Goal: Task Accomplishment & Management: Complete application form

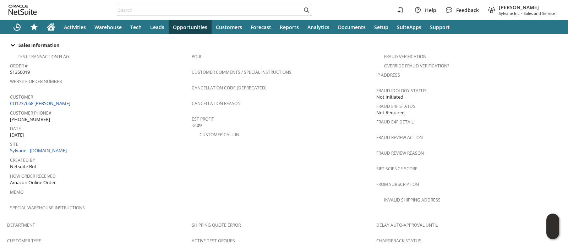
scroll to position [509, 0]
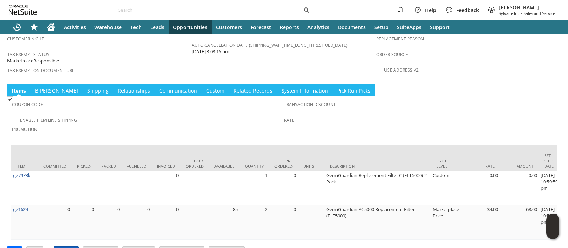
click at [67, 247] on input "Approve" at bounding box center [66, 251] width 25 height 9
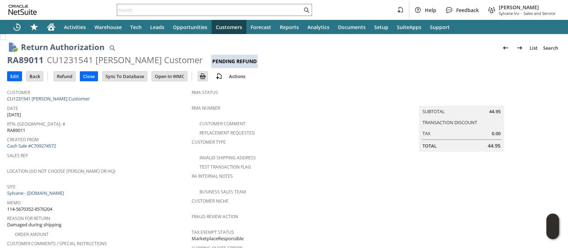
click at [47, 206] on span "114-5670352-8576204" at bounding box center [29, 209] width 45 height 7
copy tbody "114-5670352-8576204"
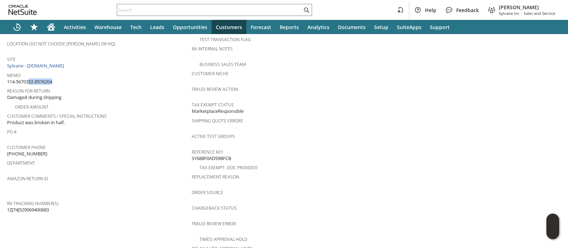
scroll to position [320, 0]
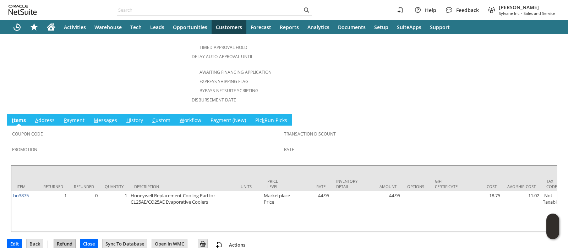
click at [65, 239] on input "Refund" at bounding box center [64, 243] width 21 height 9
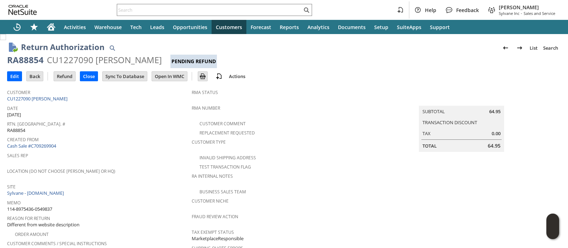
click at [47, 206] on span "114-8975436-0549837" at bounding box center [29, 209] width 45 height 7
copy tbody "114-8975436-0549837"
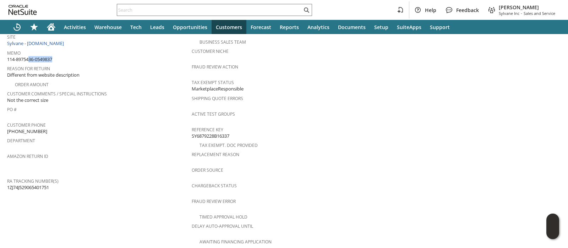
scroll to position [320, 0]
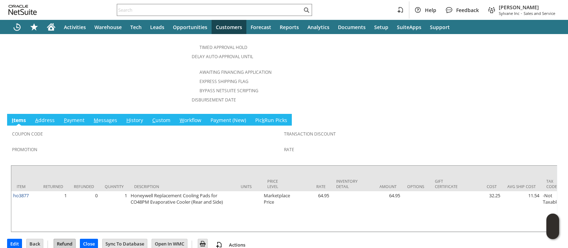
click at [65, 239] on input "Refund" at bounding box center [64, 243] width 21 height 9
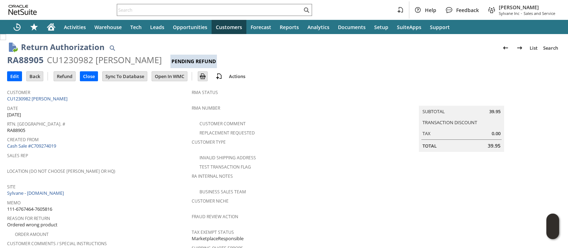
click at [50, 206] on span "111-6767464-7605816" at bounding box center [29, 209] width 45 height 7
copy tbody "111-6767464-7605816"
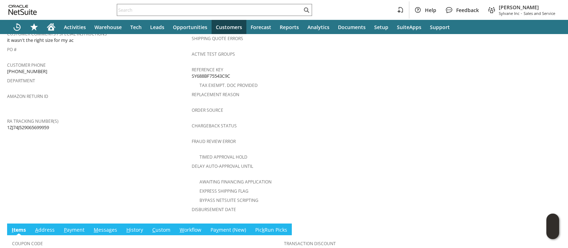
scroll to position [339, 0]
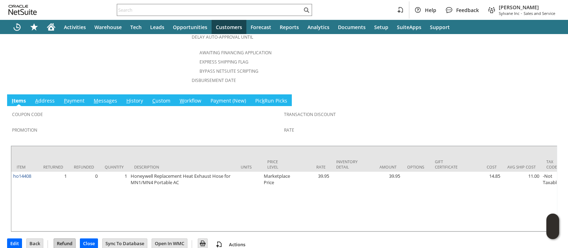
click at [66, 239] on input "Refund" at bounding box center [64, 243] width 21 height 9
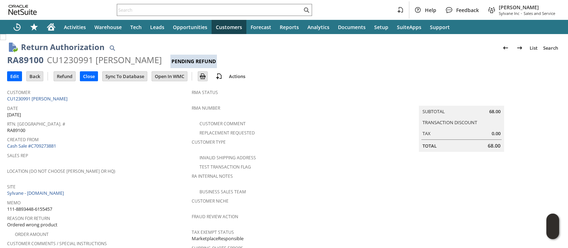
click at [41, 206] on span "111-8893448-6155457" at bounding box center [29, 209] width 45 height 7
copy tbody "111-8893448-6155457"
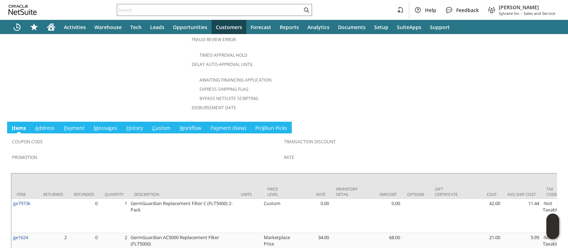
scroll to position [348, 0]
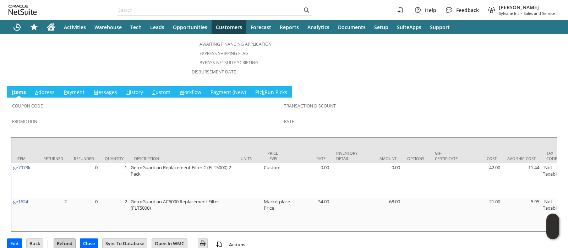
click at [63, 239] on input "Refund" at bounding box center [64, 243] width 21 height 9
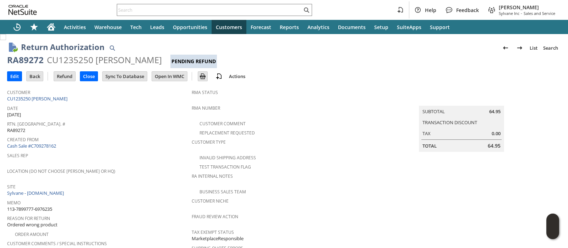
click at [47, 206] on span "113-7899777-6976235" at bounding box center [29, 209] width 45 height 7
copy tbody "113-7899777-6976235"
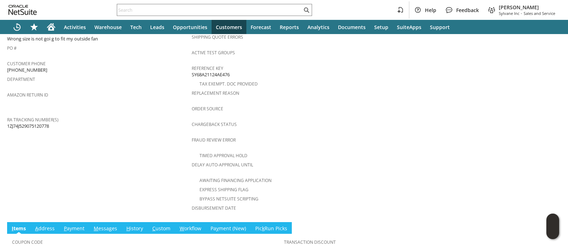
scroll to position [320, 0]
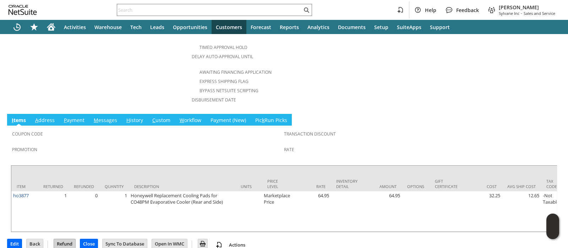
click at [66, 239] on input "Refund" at bounding box center [64, 243] width 21 height 9
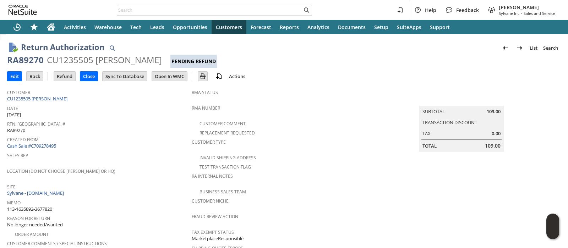
click at [42, 206] on span "113-1635892-3677820" at bounding box center [29, 209] width 45 height 7
copy tbody "113-1635892-3677820"
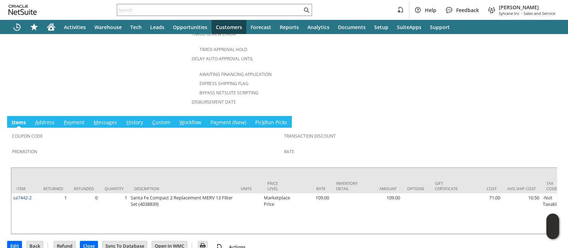
scroll to position [320, 0]
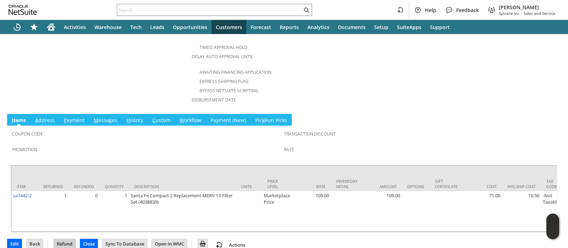
click at [70, 239] on input "Refund" at bounding box center [64, 243] width 21 height 9
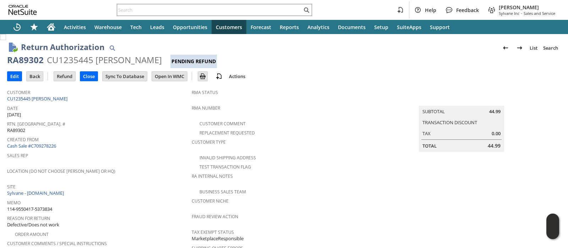
click at [45, 206] on span "114-9550417-5373834" at bounding box center [29, 209] width 45 height 7
copy tbody "114-9550417-5373834"
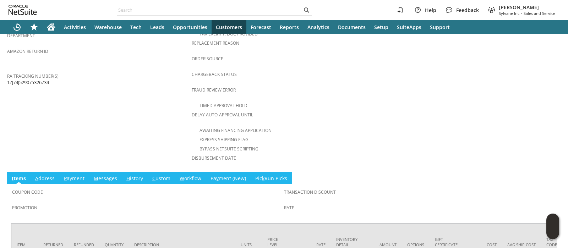
scroll to position [326, 0]
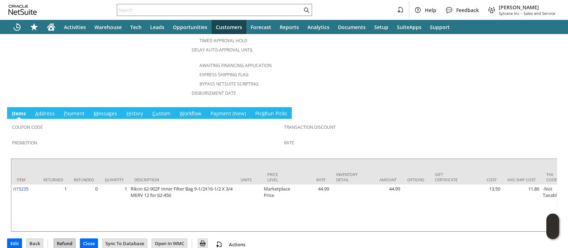
click at [67, 239] on input "Refund" at bounding box center [64, 243] width 21 height 9
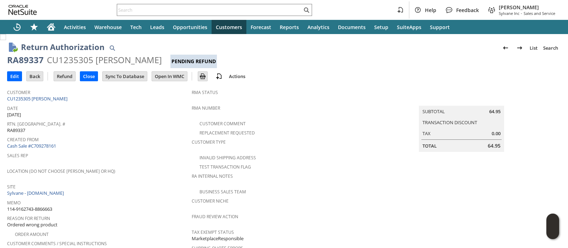
click at [47, 206] on span "114-9162743-8866663" at bounding box center [29, 209] width 45 height 7
copy tbody "114-9162743-8866663"
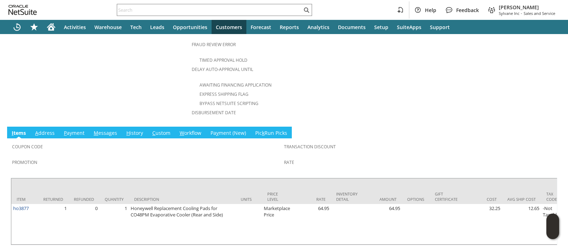
scroll to position [320, 0]
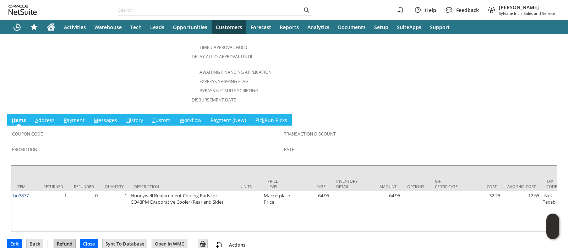
click at [67, 239] on input "Refund" at bounding box center [64, 243] width 21 height 9
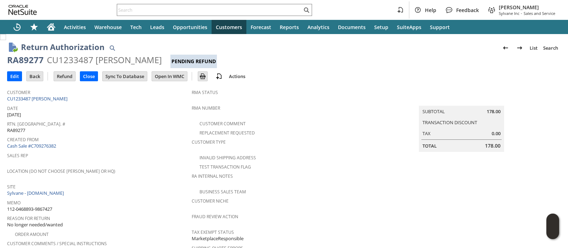
click at [47, 206] on span "112-0468893-9867427" at bounding box center [29, 209] width 45 height 7
copy tbody "112-0468893-9867427"
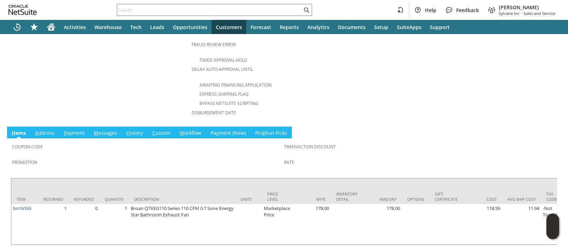
scroll to position [320, 0]
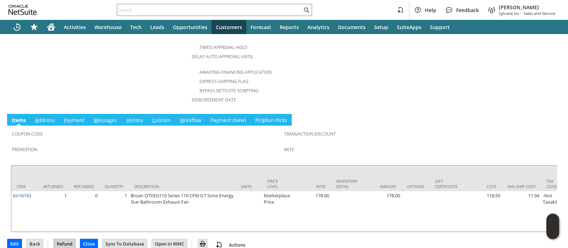
click at [63, 239] on input "Refund" at bounding box center [64, 243] width 21 height 9
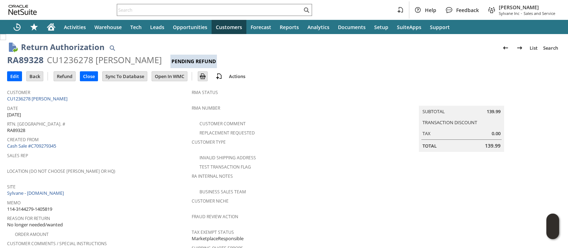
click at [44, 206] on span "114-3144279-1405819" at bounding box center [29, 209] width 45 height 7
copy tbody "114-3144279-1405819"
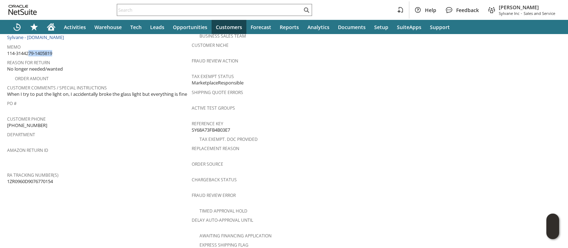
scroll to position [320, 0]
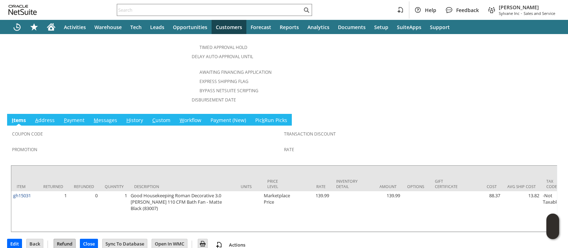
click at [71, 239] on input "Refund" at bounding box center [64, 243] width 21 height 9
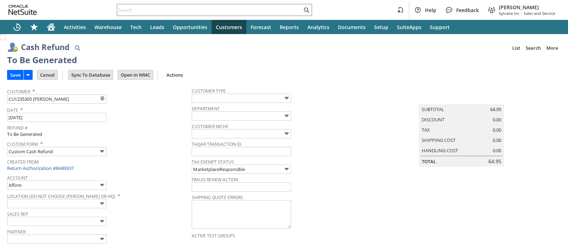
type input "Amazon Undeposited Funds"
type input "Headquarters : Head... : Pending Testing"
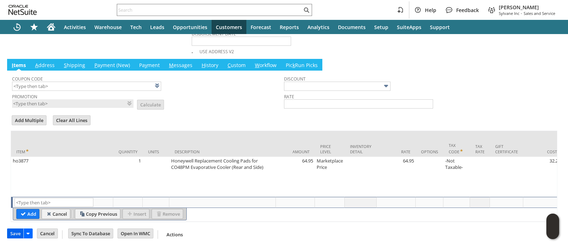
click at [19, 234] on input "Save" at bounding box center [15, 233] width 16 height 9
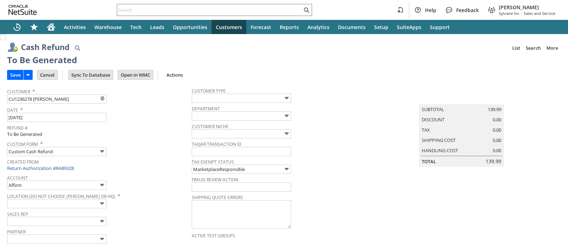
type input "Amazon Undeposited Funds"
type input "Headquarters : Head... : Pending Testing"
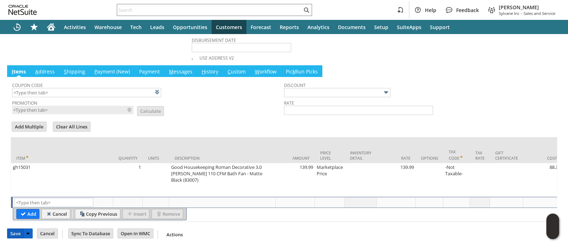
click at [14, 234] on input "Save" at bounding box center [15, 233] width 16 height 9
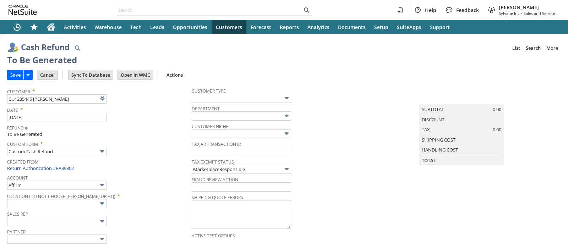
type input "Amazon Undeposited Funds"
type input "Headquarters : Head... : Pending Testing"
type input "Add"
type input "Copy Previous"
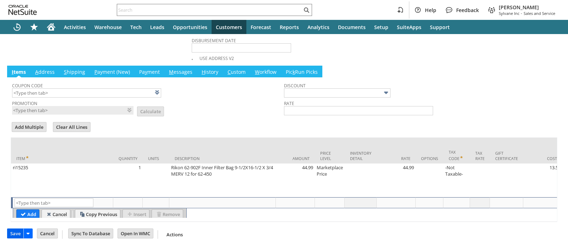
click at [17, 234] on input "Save" at bounding box center [15, 233] width 16 height 9
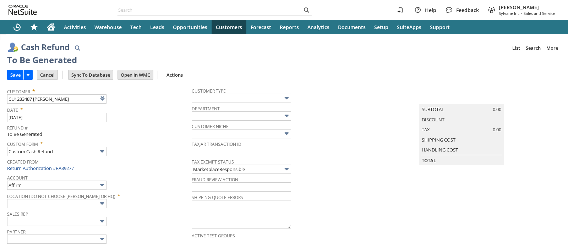
type input "Amazon Undeposited Funds"
type input "Headquarters : Head... : Pending Testing"
type input "Add"
type input "Copy Previous"
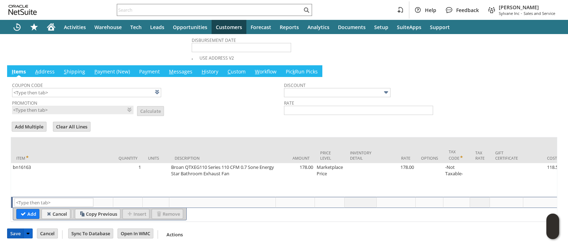
click at [13, 234] on input "Save" at bounding box center [15, 233] width 16 height 9
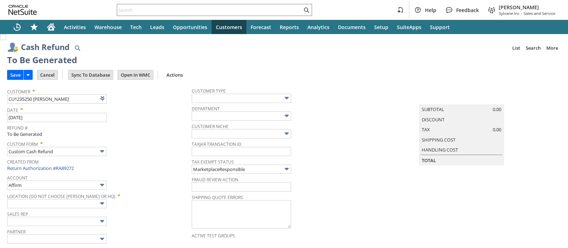
type input "Amazon Undeposited Funds"
type input "Headquarters : Head... : Pending Testing"
type input "Add"
type input "Copy Previous"
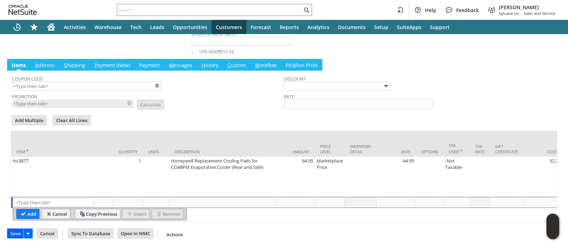
click at [18, 231] on input "Save" at bounding box center [15, 233] width 16 height 9
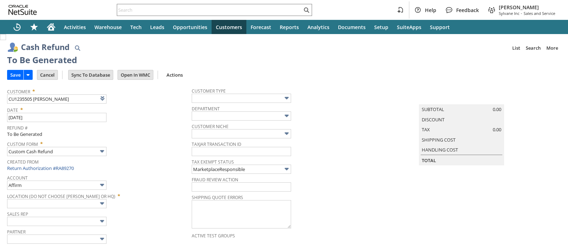
type input "Amazon Undeposited Funds"
type input "Headquarters : Head... : Pending Testing"
type input "Add"
type input "Copy Previous"
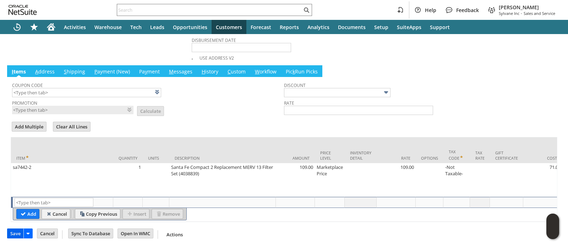
click at [11, 236] on input "Save" at bounding box center [15, 233] width 16 height 9
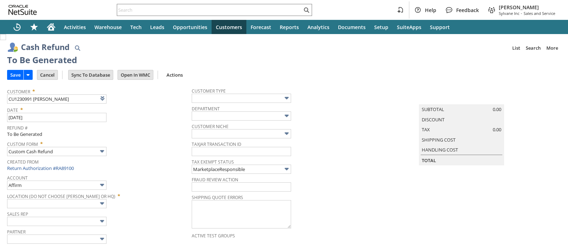
type input "Amazon Undeposited Funds"
type input "Headquarters : Head... : Pending Testing"
type input "Add"
type input "Copy Previous"
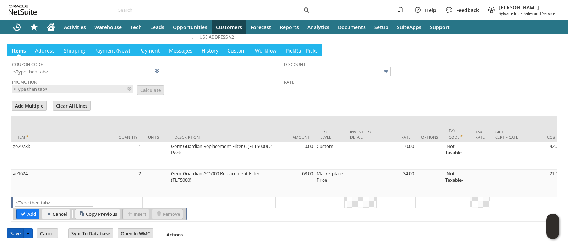
click at [18, 234] on input "Save" at bounding box center [15, 233] width 16 height 9
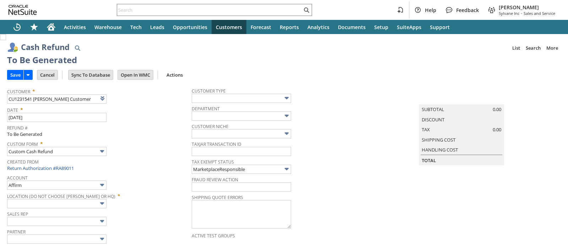
type input "Amazon Undeposited Funds"
type input "Headquarters : Head... : Pending Testing"
type input "Add"
type input "Copy Previous"
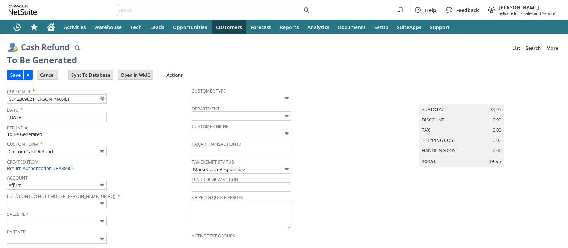
type input "Amazon Undeposited Funds"
type input "Headquarters : Head... : Pending Testing"
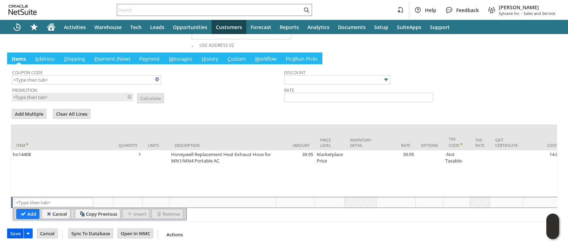
click at [11, 233] on input "Save" at bounding box center [15, 233] width 16 height 9
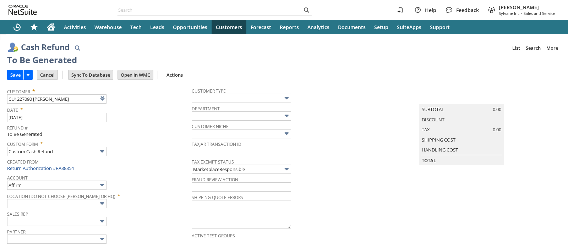
type input "Amazon Undeposited Funds"
type input "Headquarters : Head... : Pending Testing"
type input "Add"
type input "Copy Previous"
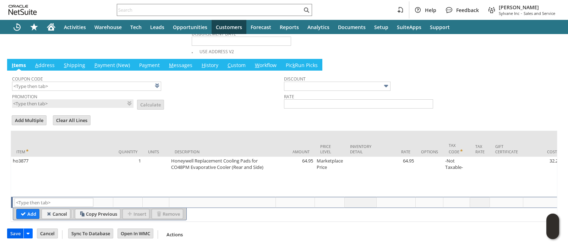
click at [14, 234] on input "Save" at bounding box center [15, 233] width 16 height 9
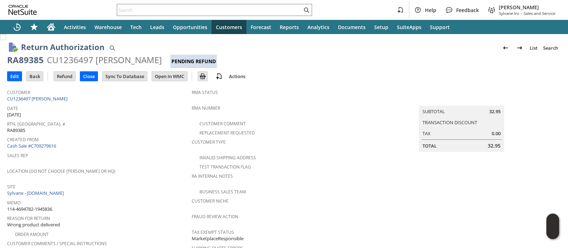
click at [37, 206] on span "114-4694782-1945836" at bounding box center [29, 209] width 45 height 7
copy tbody "114-4694782-1945836"
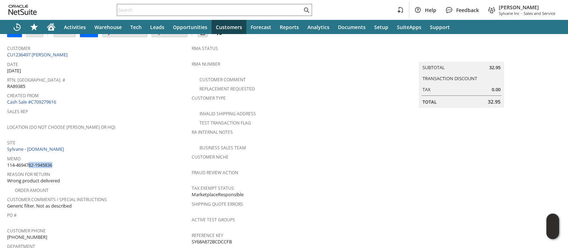
scroll to position [313, 0]
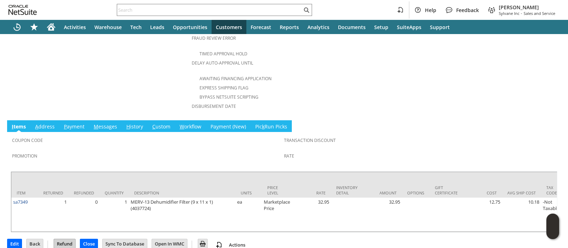
click at [68, 239] on input "Refund" at bounding box center [64, 243] width 21 height 9
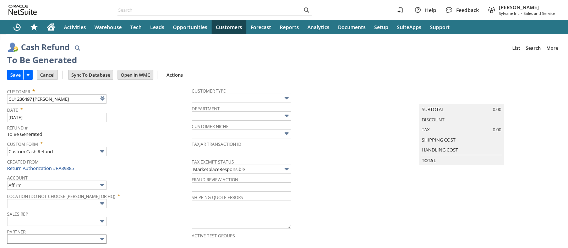
type input "Amazon Undeposited Funds"
type input "Headquarters : Head... : Pending Testing"
type input "Add"
type input "Copy Previous"
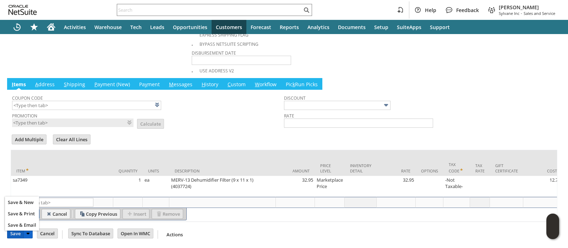
click at [15, 235] on input "Save" at bounding box center [15, 233] width 16 height 9
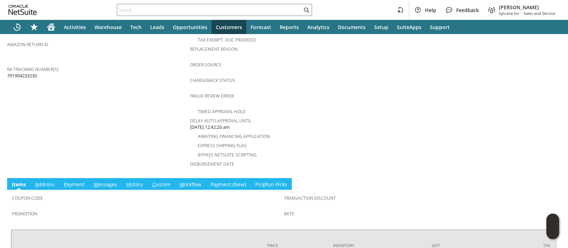
scroll to position [259, 0]
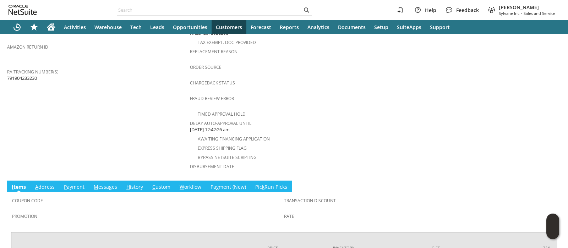
click at [103, 184] on link "M essages" at bounding box center [105, 188] width 27 height 8
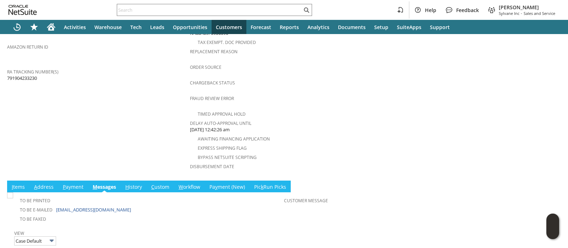
scroll to position [0, 0]
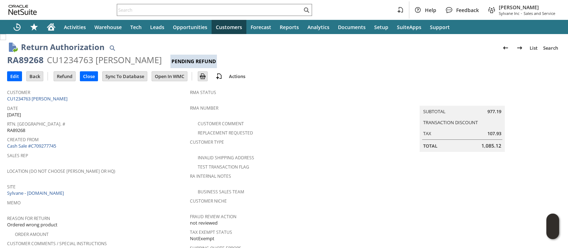
click at [482, 146] on span "1,085.12" at bounding box center [492, 145] width 20 height 7
copy span "1,085.12"
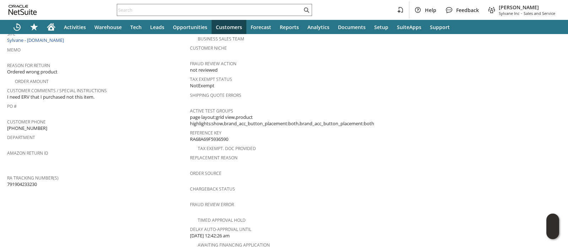
scroll to position [304, 0]
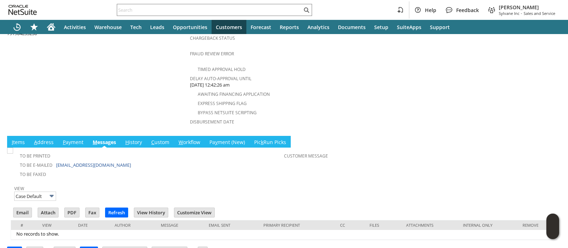
click at [15, 139] on link "I tems" at bounding box center [18, 143] width 17 height 8
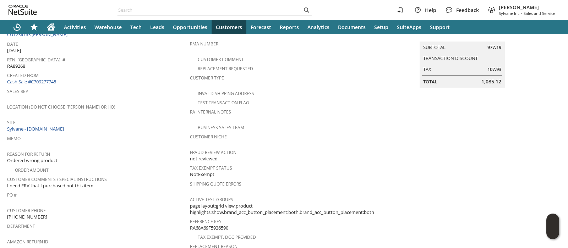
scroll to position [37, 0]
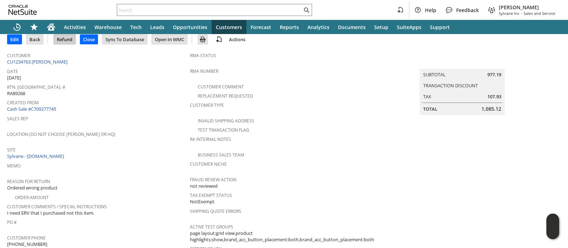
click at [66, 41] on input "Refund" at bounding box center [64, 39] width 21 height 9
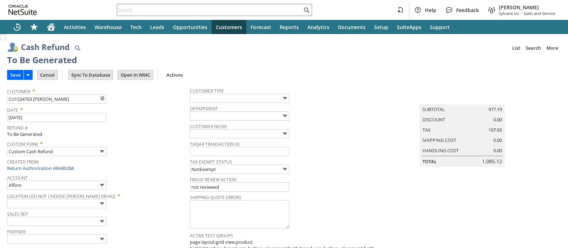
type input "Paypal Account"
type input "Headquarters : Head... : Pending Testing"
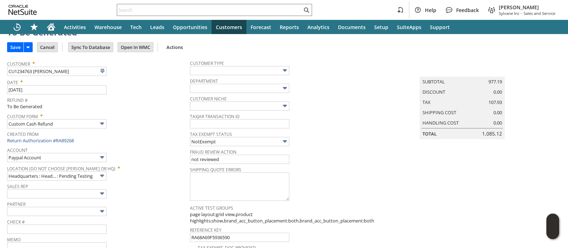
scroll to position [383, 0]
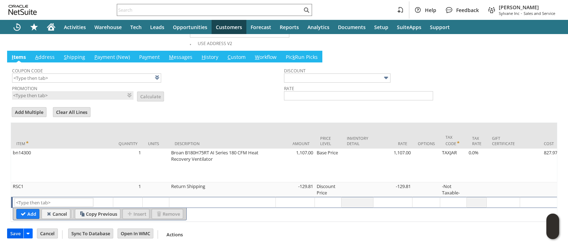
click at [12, 235] on input "Save" at bounding box center [15, 233] width 16 height 9
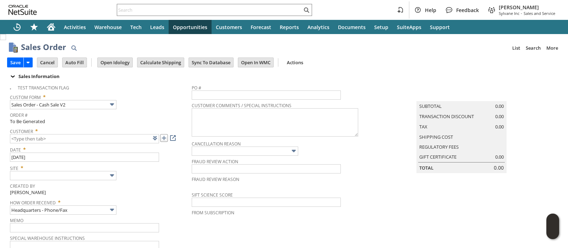
click at [166, 137] on link at bounding box center [164, 138] width 8 height 8
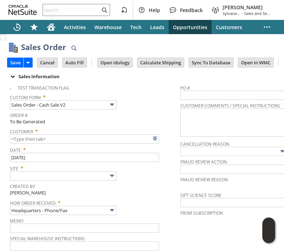
type input "CU1237675 CIWT Corry Station"
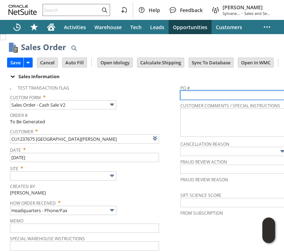
click at [238, 96] on input "text" at bounding box center [254, 95] width 149 height 9
paste input "47QDCC25MDUZ8"
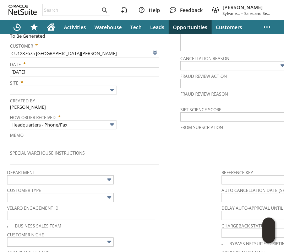
scroll to position [88, 0]
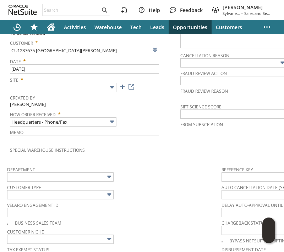
type input "47QDCC25MDUZ8"
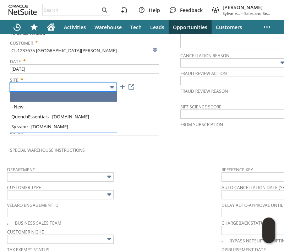
click at [110, 88] on img at bounding box center [112, 87] width 8 height 8
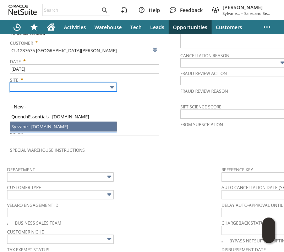
type input "Sylvane - [DOMAIN_NAME]"
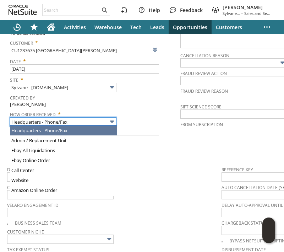
click at [98, 125] on body "Help Feedback Melissa Mashburn Sylvane Inc - Sales and Service Activities Wareh…" at bounding box center [142, 126] width 284 height 252
type input "GSA Advantage"
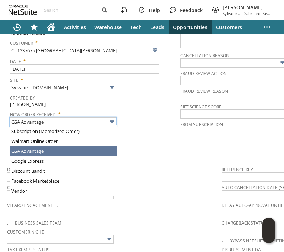
click at [135, 110] on span "How Order Received *" at bounding box center [93, 113] width 167 height 9
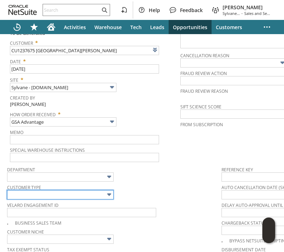
click at [104, 192] on input "text" at bounding box center [60, 194] width 107 height 9
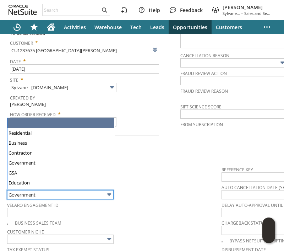
scroll to position [40, 0]
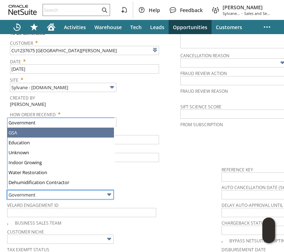
type input "GSA"
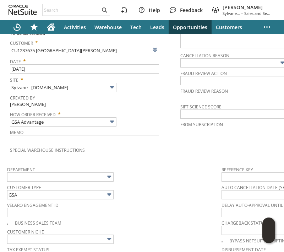
click at [189, 152] on td "PO # 47QDCC25MDUZ8 Customer Comments / Special Instructions Cancellation Reason…" at bounding box center [265, 78] width 170 height 170
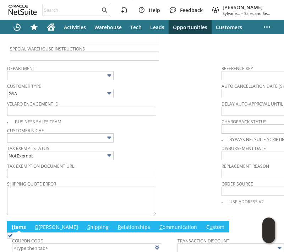
scroll to position [326, 0]
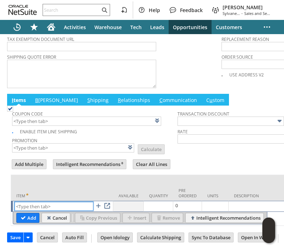
click at [72, 202] on input "text" at bounding box center [54, 206] width 79 height 9
paste input "MI8352"
type input "mi8352"
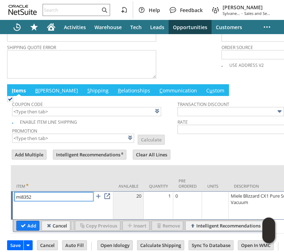
type input "1"
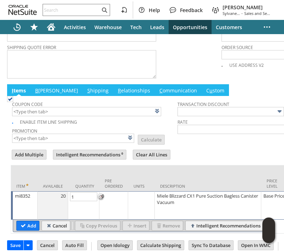
type input "4"
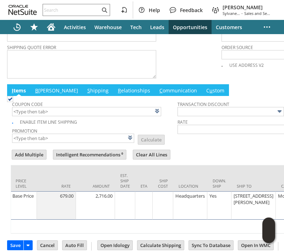
scroll to position [0, 254]
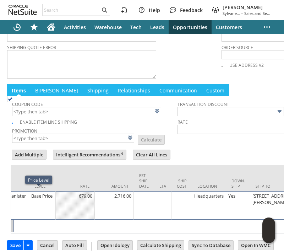
click at [37, 192] on div "Base Price" at bounding box center [42, 195] width 23 height 7
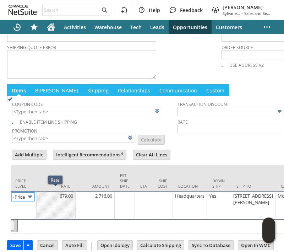
scroll to position [0, 0]
click at [30, 194] on img at bounding box center [30, 197] width 8 height 8
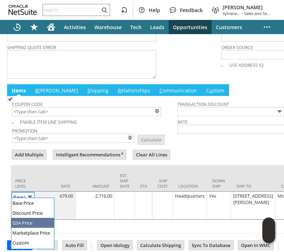
type input "GSA Price"
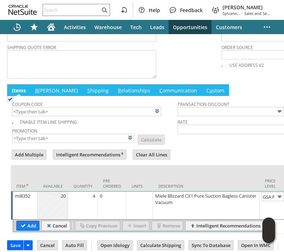
drag, startPoint x: 21, startPoint y: 228, endPoint x: 66, endPoint y: 161, distance: 81.3
click at [21, 228] on input "Add" at bounding box center [28, 225] width 22 height 9
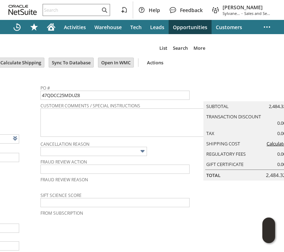
scroll to position [0, 148]
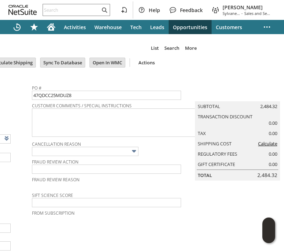
click at [258, 146] on link "Calculate" at bounding box center [267, 143] width 19 height 6
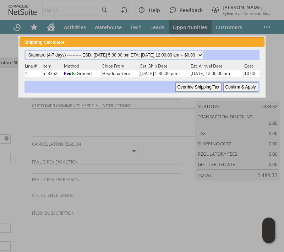
click at [240, 86] on input "Confirm & Apply" at bounding box center [240, 86] width 35 height 9
type input "Government"
type input "Add"
type input "Copy Previous"
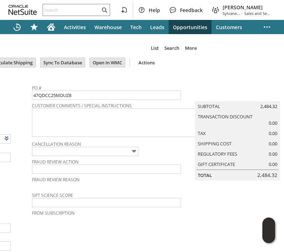
scroll to position [353, 0]
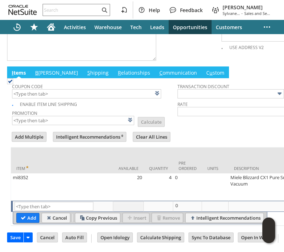
click at [44, 69] on link "B illing" at bounding box center [56, 73] width 47 height 8
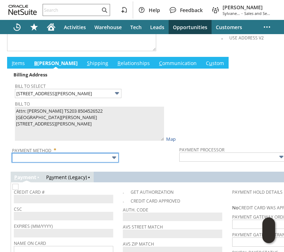
click at [67, 154] on input "text" at bounding box center [65, 157] width 107 height 9
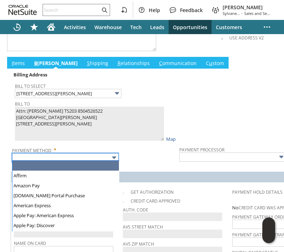
type input "Visa / Mastercard"
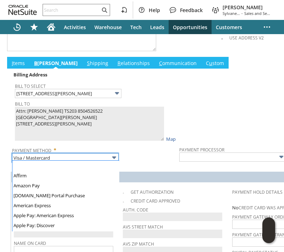
scroll to position [201, 0]
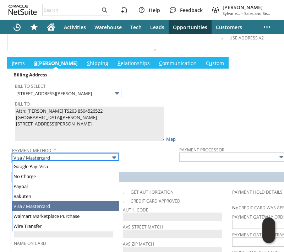
click at [143, 147] on span "Payment Method *" at bounding box center [94, 149] width 164 height 9
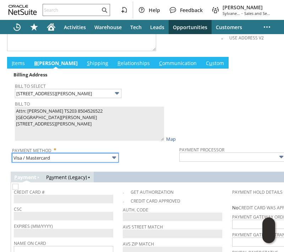
type input "Braintree"
checkbox input "true"
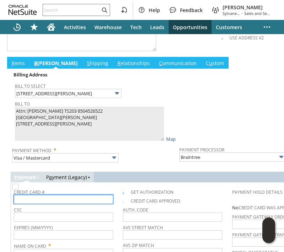
click at [110, 196] on input "text" at bounding box center [63, 199] width 99 height 9
paste input "5568628001614958"
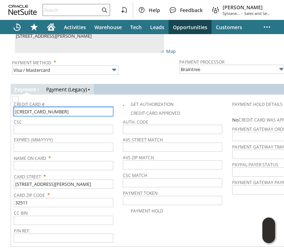
scroll to position [442, 0]
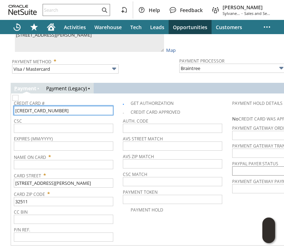
type input "5568628001614958"
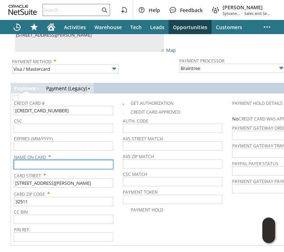
click at [34, 163] on input "text" at bounding box center [63, 164] width 99 height 9
paste input "Ronald Stroman"
type input "Ronald Stroman"
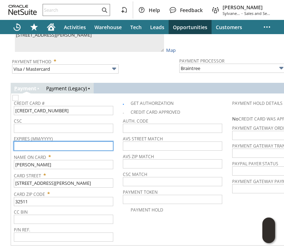
click at [29, 142] on input "text" at bounding box center [63, 145] width 99 height 9
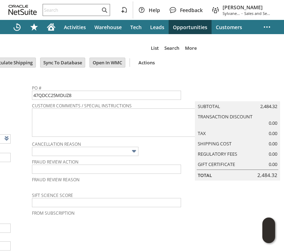
scroll to position [0, 0]
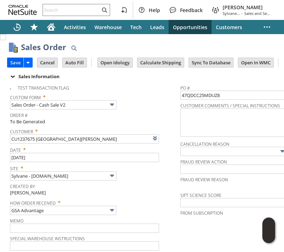
type input "10/2028"
click at [14, 63] on input "Save" at bounding box center [15, 62] width 16 height 9
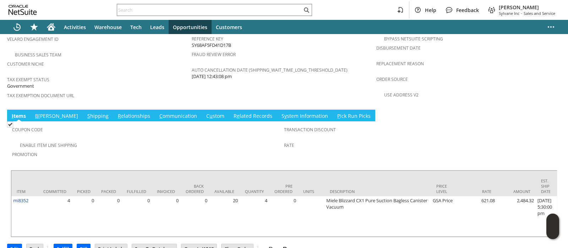
scroll to position [509, 0]
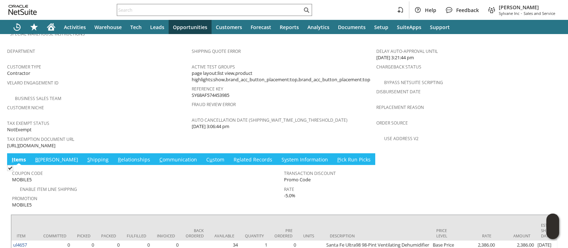
scroll to position [444, 0]
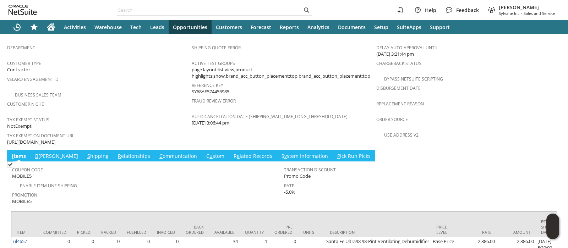
click at [55, 139] on span "[URL][DOMAIN_NAME]" at bounding box center [31, 142] width 48 height 7
click at [55, 139] on span "https://drive.google.com/file/d/1-SKWOIQmCrKPbHSq50xyDQsbBdag81f4/view?usp=shar…" at bounding box center [31, 142] width 48 height 7
click at [55, 139] on span "[URL][DOMAIN_NAME]" at bounding box center [31, 142] width 48 height 7
copy tbody "[URL][DOMAIN_NAME]"
click at [86, 153] on link "S hipping" at bounding box center [98, 157] width 25 height 8
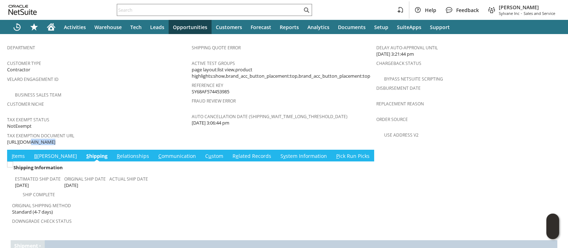
scroll to position [485, 0]
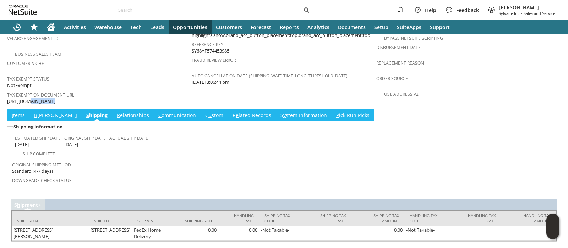
click at [43, 112] on link "B illing" at bounding box center [55, 116] width 47 height 8
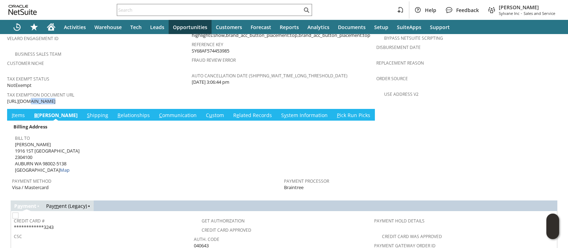
click at [85, 112] on link "S hipping" at bounding box center [97, 116] width 25 height 8
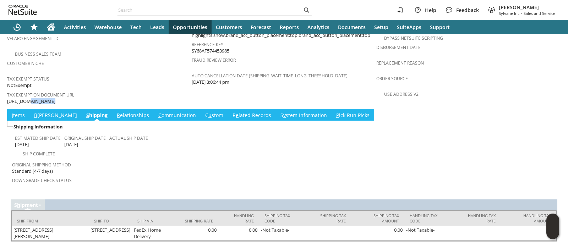
click at [157, 112] on link "C ommunication" at bounding box center [177, 116] width 41 height 8
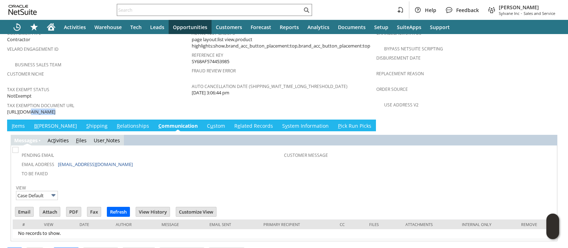
scroll to position [0, 0]
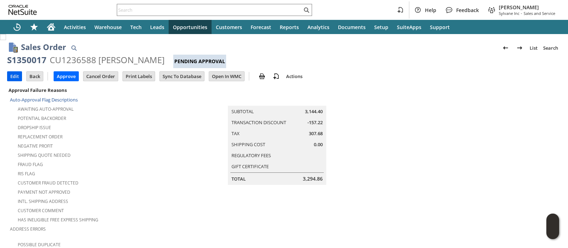
click at [15, 76] on input "Edit" at bounding box center [14, 76] width 14 height 9
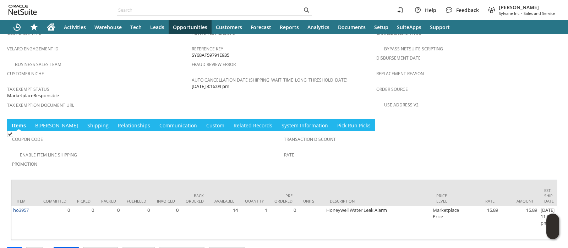
click at [59, 248] on input "Approve" at bounding box center [66, 252] width 25 height 9
click at [86, 122] on link "S hipping" at bounding box center [98, 126] width 25 height 8
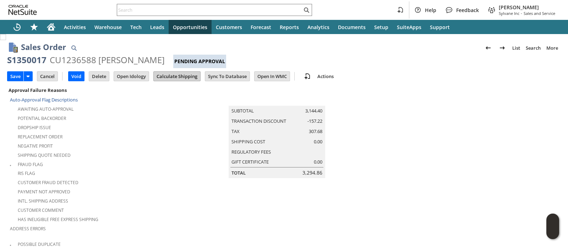
click at [175, 76] on input "Calculate Shipping" at bounding box center [177, 76] width 47 height 9
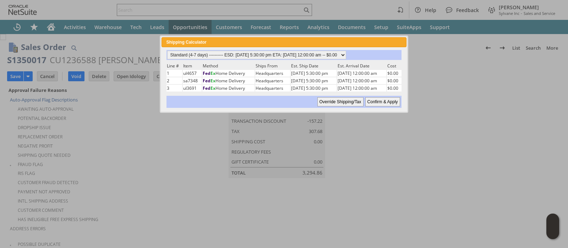
click at [375, 97] on input "Confirm & Apply" at bounding box center [382, 101] width 35 height 9
type input "Reseller"
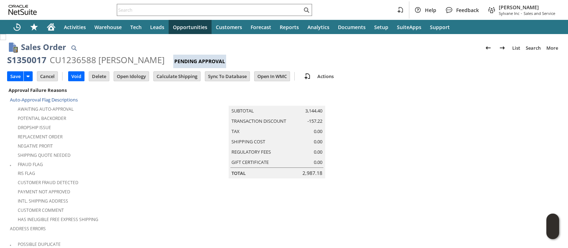
scroll to position [571, 0]
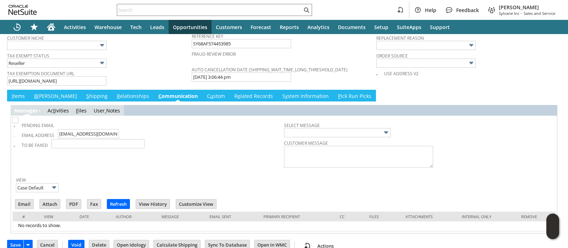
click at [19, 93] on link "I tems" at bounding box center [18, 97] width 17 height 8
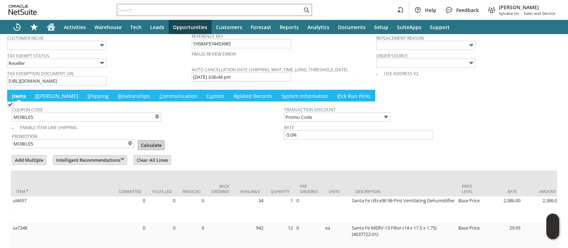
click at [138, 141] on input "Calculate" at bounding box center [151, 145] width 26 height 9
type input "Promo Code"
type input "-5.0%"
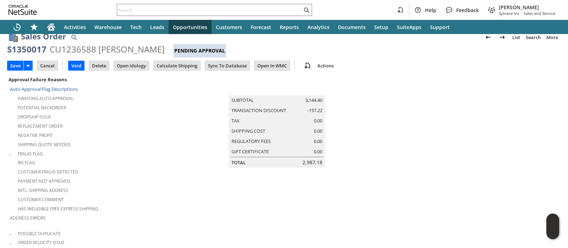
scroll to position [0, 0]
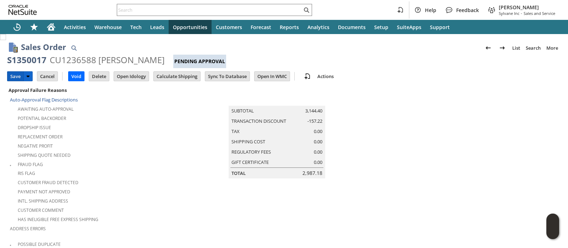
click at [14, 76] on input "Save" at bounding box center [15, 76] width 16 height 9
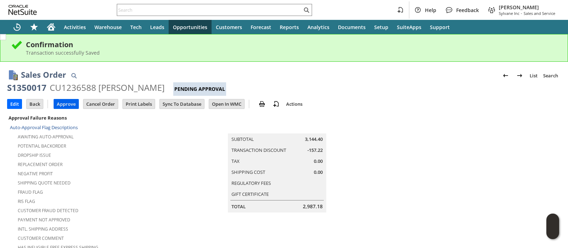
click at [60, 107] on input "Approve" at bounding box center [66, 103] width 25 height 9
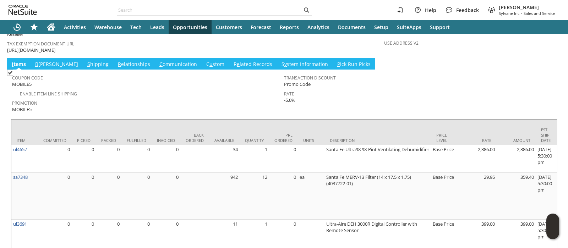
scroll to position [597, 0]
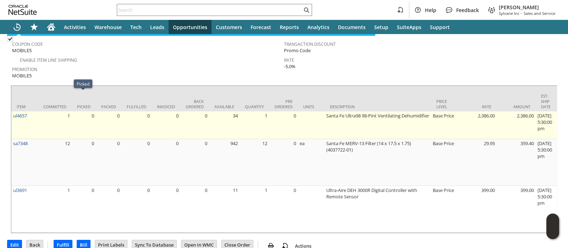
scroll to position [420, 0]
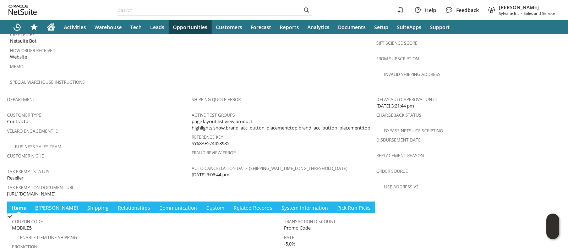
click at [86, 205] on link "S hipping" at bounding box center [98, 209] width 25 height 8
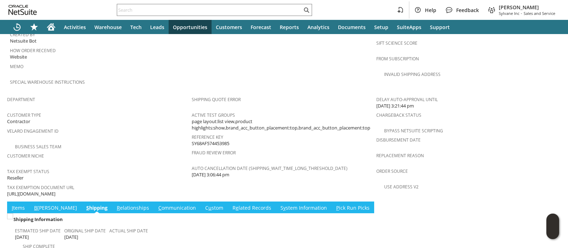
scroll to position [513, 0]
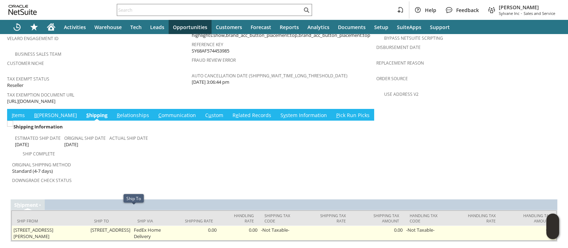
click at [104, 226] on td "[STREET_ADDRESS]" at bounding box center [110, 233] width 43 height 15
click at [104, 226] on td "1916 1ST ST NE AUBURN WA 98002-5138 United States" at bounding box center [110, 233] width 43 height 15
copy tr "1916 1ST ST NE AUBURN WA 98002-5138 United States"
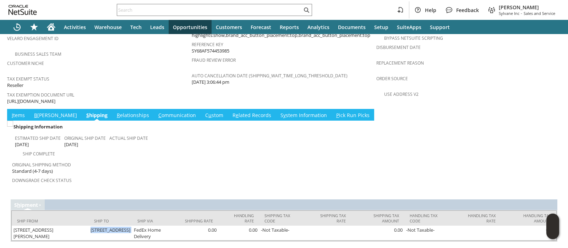
scroll to position [0, 0]
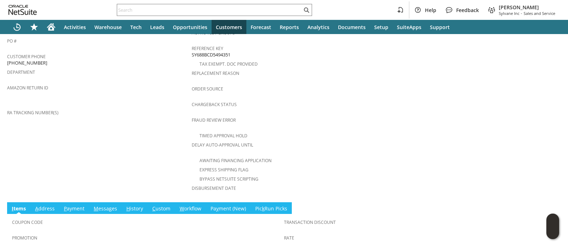
scroll to position [231, 0]
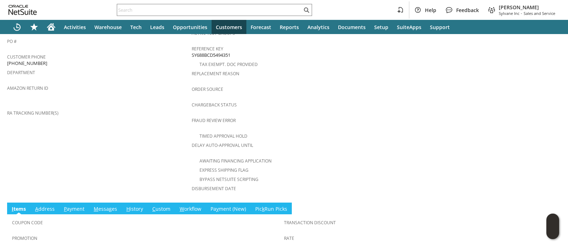
click at [140, 206] on link "H istory" at bounding box center [135, 210] width 20 height 8
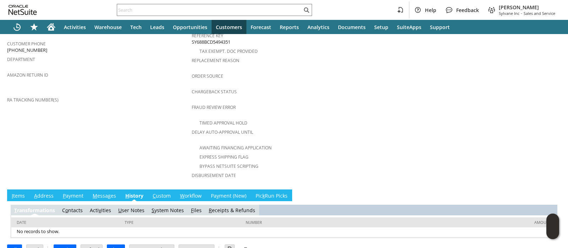
scroll to position [0, 0]
click at [158, 207] on link "S ystem Notes" at bounding box center [168, 210] width 32 height 7
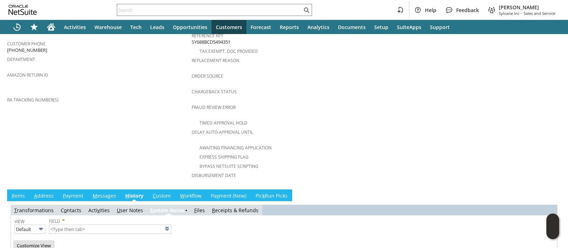
type input "1 to 25 of 64"
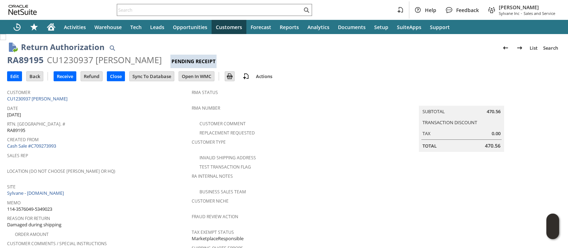
click at [45, 206] on span "114-3576049-5349023" at bounding box center [29, 209] width 45 height 7
copy tbody "114-3576049-5349023"
click at [51, 23] on icon "Home" at bounding box center [51, 25] width 8 height 5
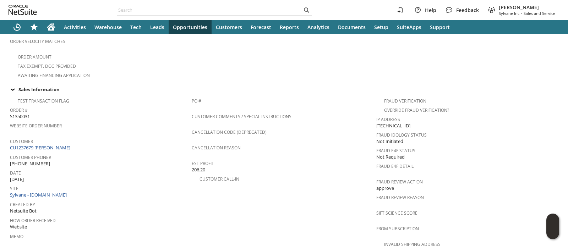
scroll to position [468, 0]
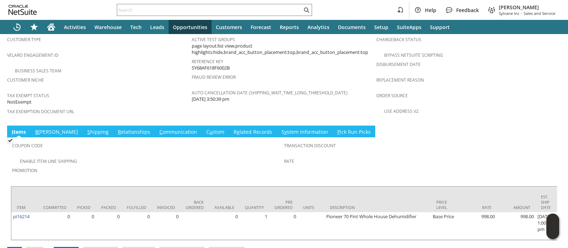
click at [86, 129] on link "S hipping" at bounding box center [98, 133] width 25 height 8
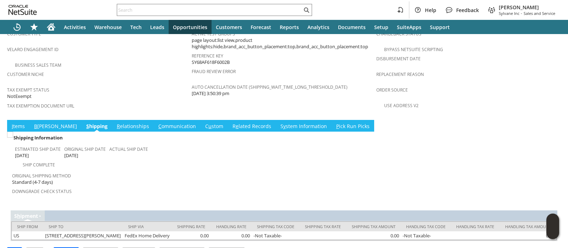
scroll to position [478, 0]
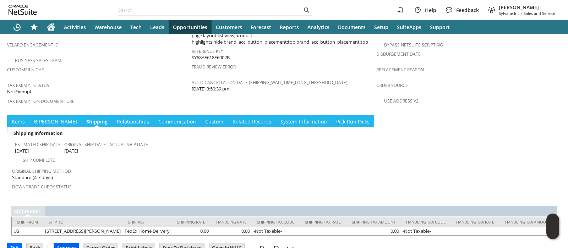
click at [67, 243] on input "Approve" at bounding box center [66, 247] width 25 height 9
